Goal: Book appointment/travel/reservation

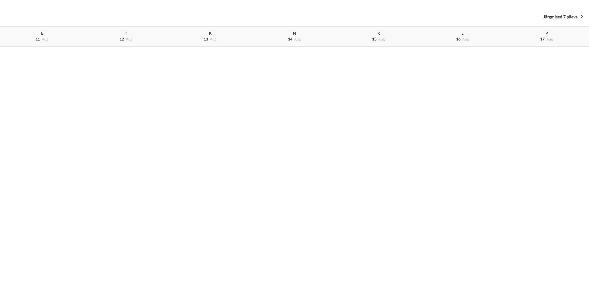
click at [122, 40] on span "12" at bounding box center [122, 39] width 4 height 4
click at [571, 16] on span "Järgmised 7 päeva" at bounding box center [560, 17] width 34 height 4
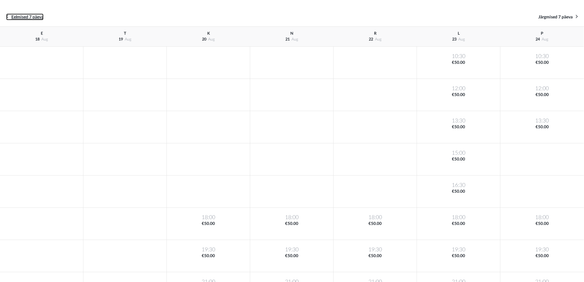
click at [36, 16] on span "Eelmised 7 päeva" at bounding box center [27, 17] width 32 height 4
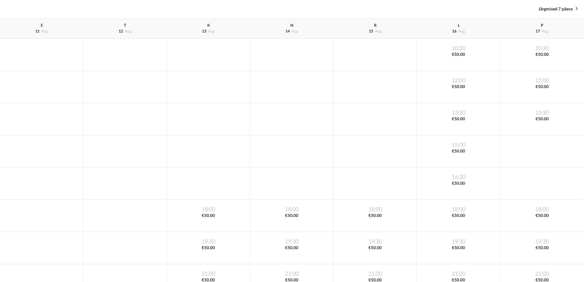
scroll to position [22, 0]
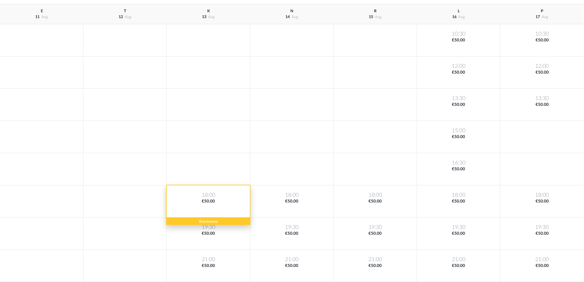
click at [216, 203] on div "18:00 €50.00" at bounding box center [208, 201] width 83 height 32
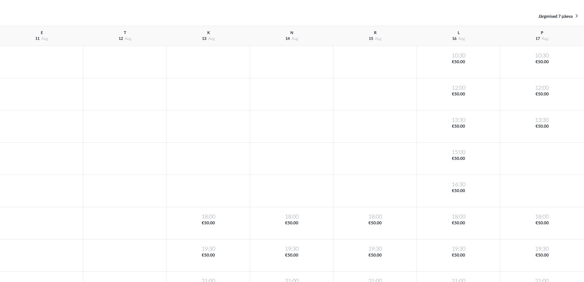
scroll to position [0, 0]
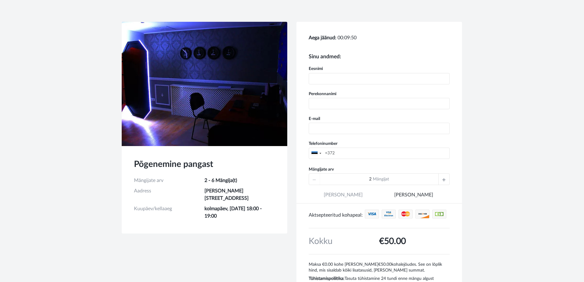
click at [444, 179] on icon at bounding box center [443, 178] width 3 height 11
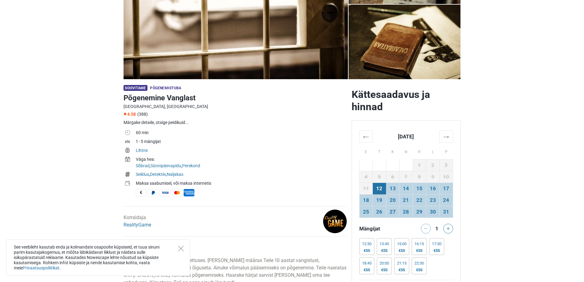
scroll to position [123, 0]
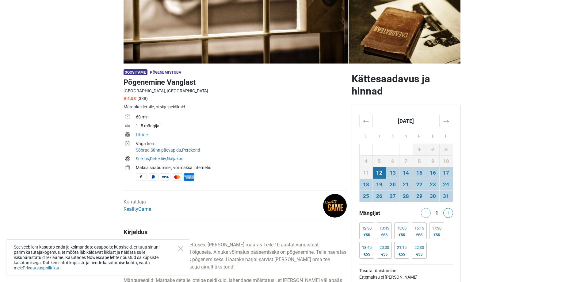
click at [454, 213] on div at bounding box center [449, 213] width 12 height 10
click at [450, 212] on button at bounding box center [448, 213] width 10 height 10
click at [392, 172] on td "13" at bounding box center [392, 173] width 13 height 12
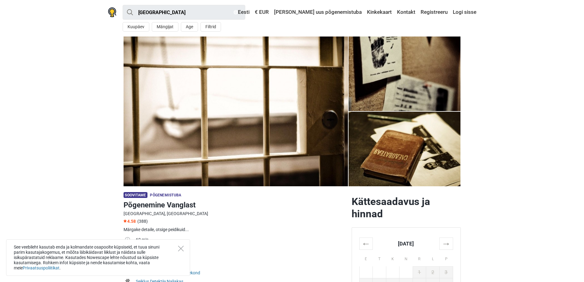
scroll to position [215, 0]
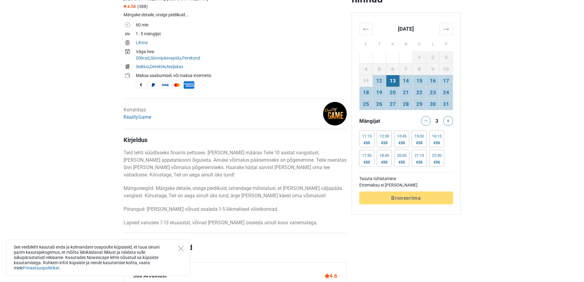
click at [337, 123] on img at bounding box center [335, 114] width 24 height 24
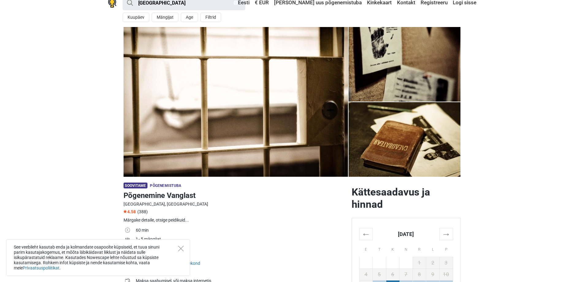
scroll to position [0, 0]
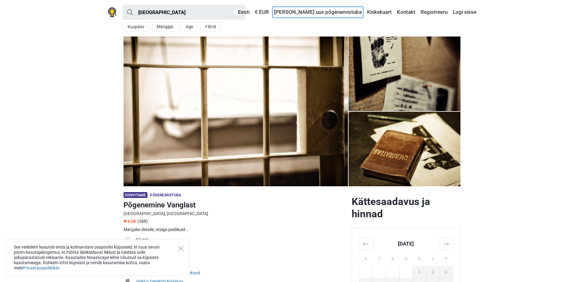
click at [316, 13] on link "Lisa uus põgenemistuba" at bounding box center [317, 12] width 91 height 11
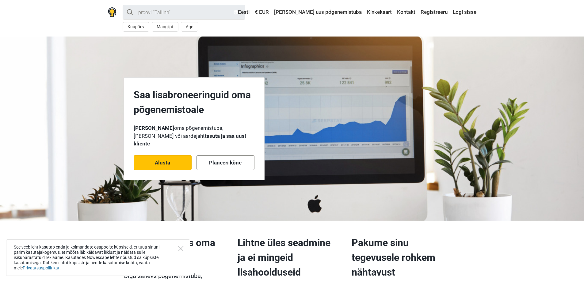
click at [153, 155] on link "Alusta" at bounding box center [163, 162] width 58 height 15
click at [328, 13] on link "Lisa uus põgenemistuba" at bounding box center [317, 12] width 91 height 11
click at [251, 12] on link "Eesti" at bounding box center [241, 12] width 19 height 11
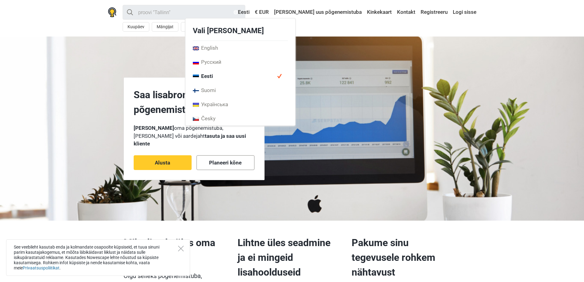
click at [408, 28] on div "Kõik Minu lähedal Kuupäev Mängijat Age < August 2025 > Mon Tue Wed Thu Fri Sat …" at bounding box center [292, 18] width 383 height 36
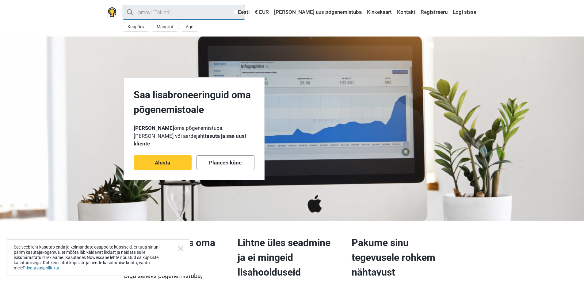
click at [143, 8] on input "search" at bounding box center [184, 12] width 123 height 15
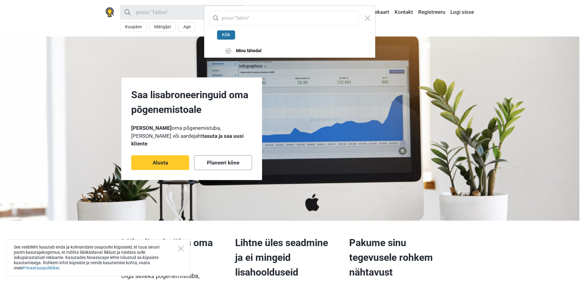
click at [113, 11] on div "Kõik Minu lähedal" at bounding box center [292, 141] width 584 height 282
click at [110, 10] on div "Kõik Minu lähedal" at bounding box center [292, 141] width 584 height 282
